Goal: Check status

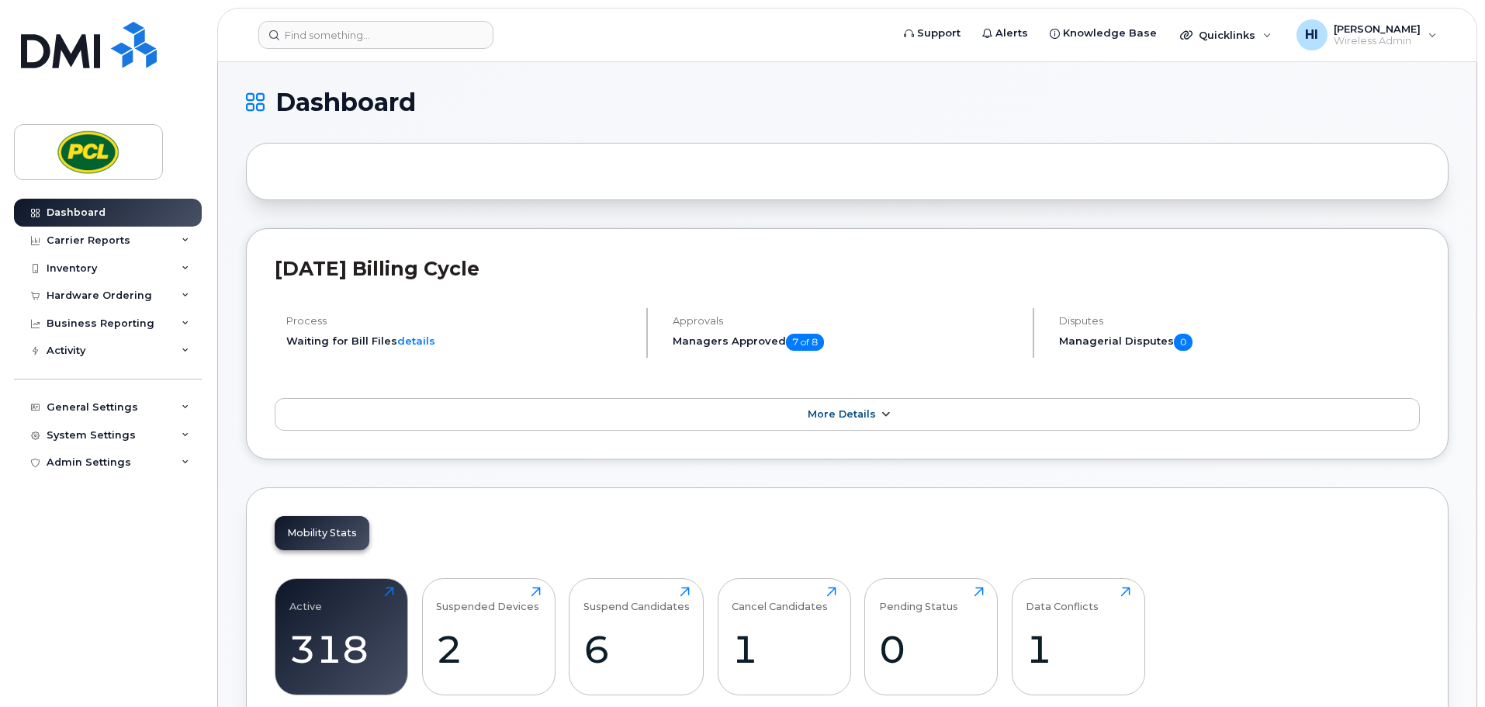
click at [862, 413] on span "More Details" at bounding box center [842, 414] width 68 height 12
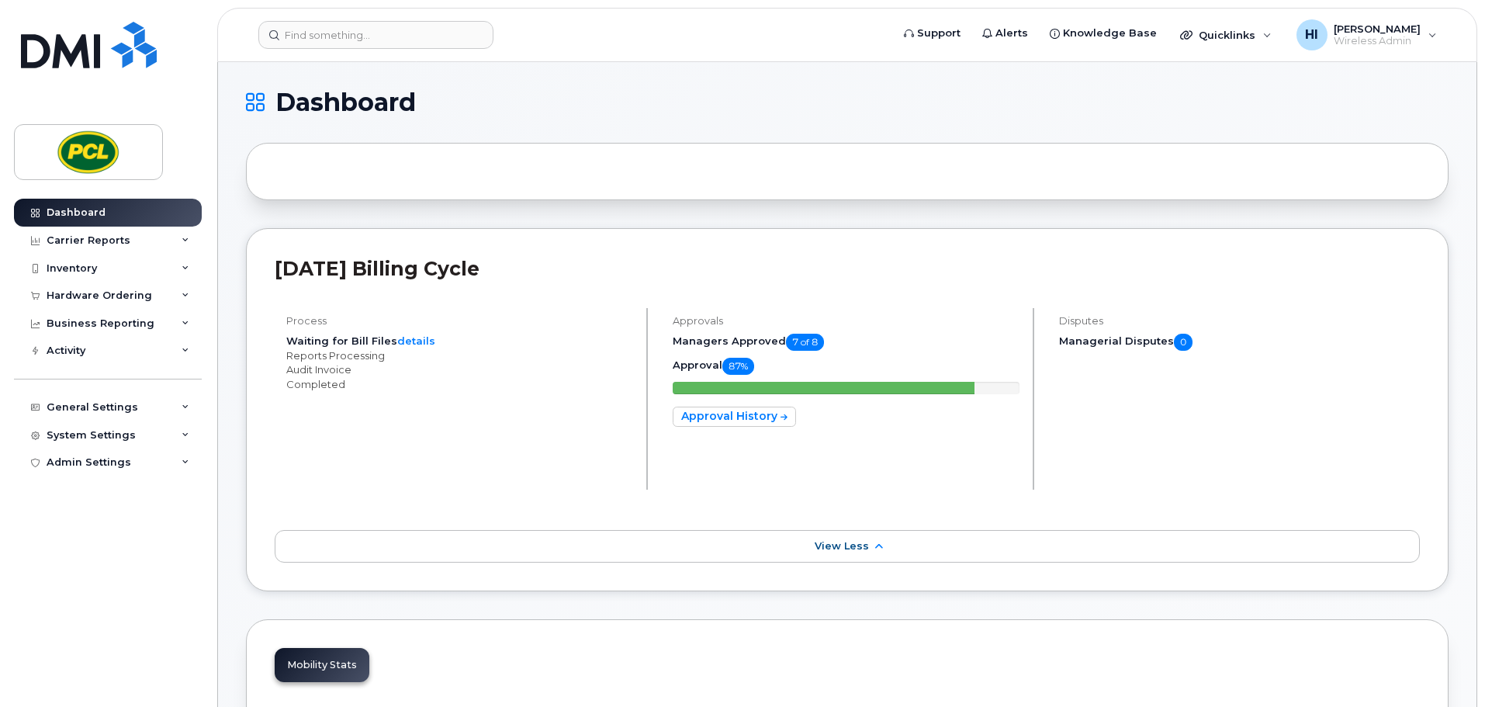
click at [1155, 379] on div "Disputes Managerial Disputes 0" at bounding box center [1234, 405] width 372 height 194
click at [730, 417] on link "Approval History" at bounding box center [734, 417] width 123 height 20
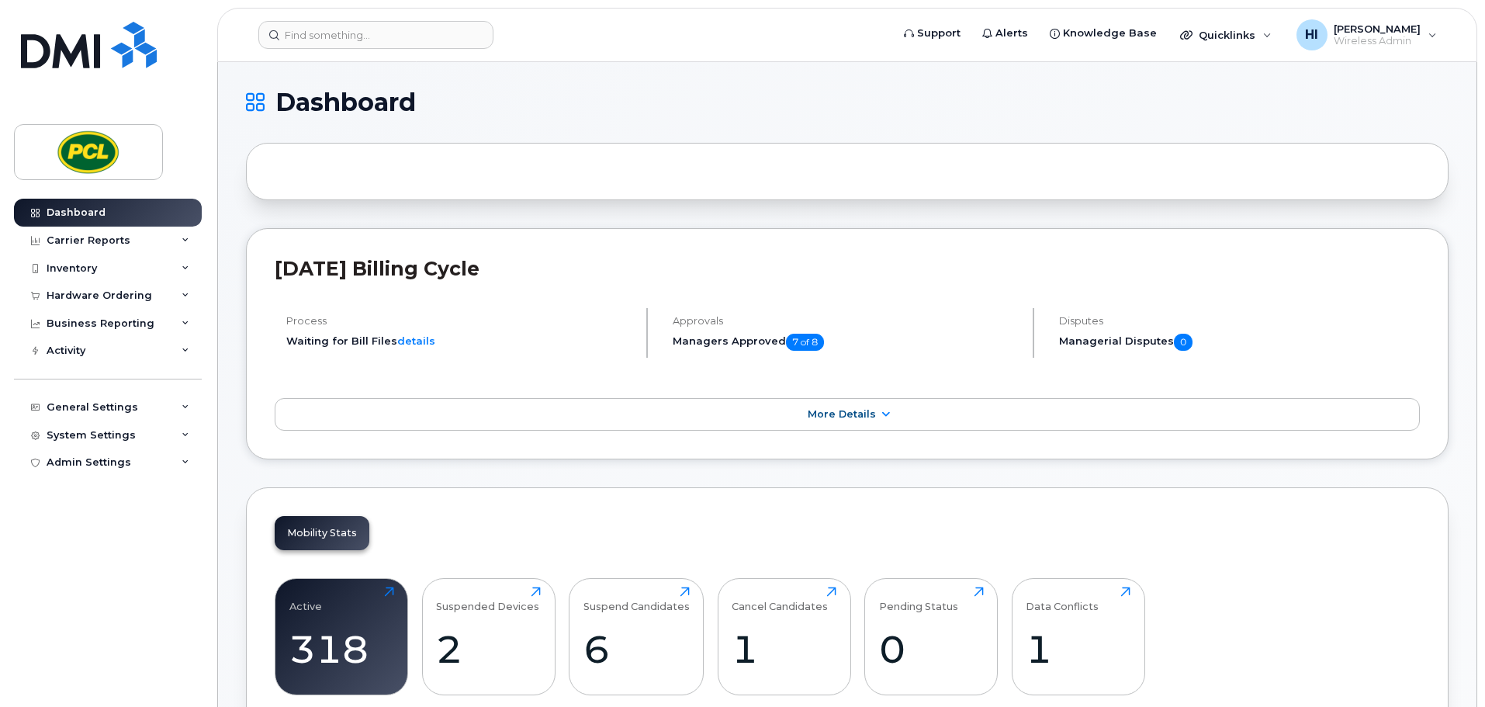
click at [714, 99] on h1 "Dashboard" at bounding box center [843, 102] width 1195 height 25
